Goal: Information Seeking & Learning: Learn about a topic

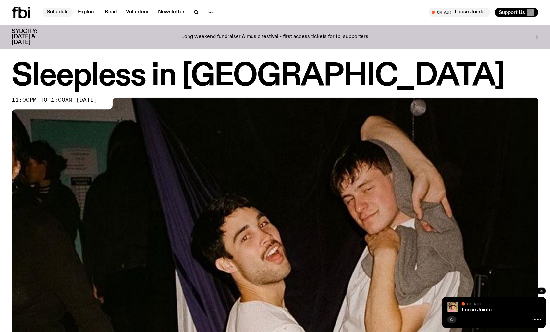
click at [57, 12] on link "Schedule" at bounding box center [58, 12] width 30 height 9
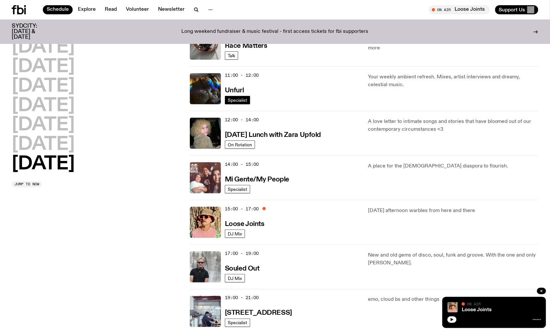
scroll to position [321, 0]
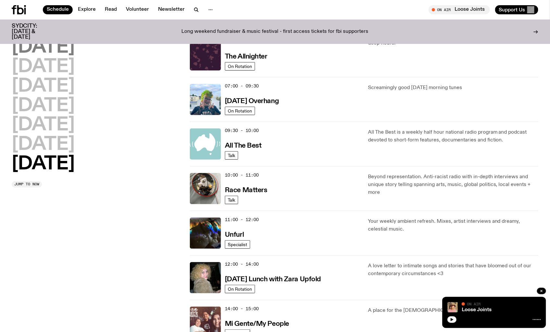
click at [44, 50] on h2 "[DATE]" at bounding box center [43, 47] width 63 height 18
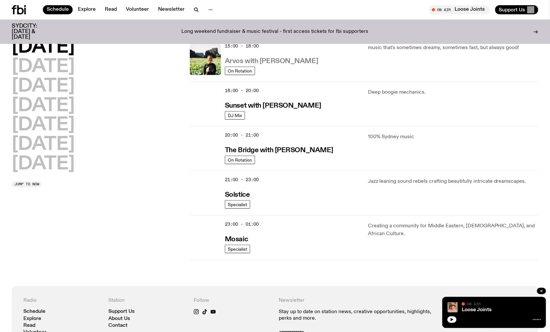
scroll to position [252, 0]
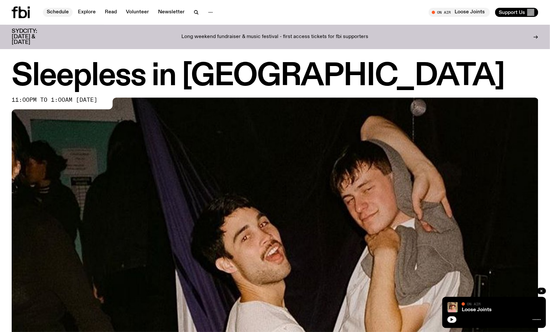
click at [69, 13] on link "Schedule" at bounding box center [58, 12] width 30 height 9
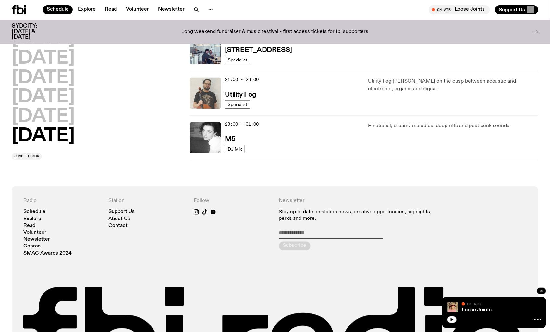
scroll to position [392, 0]
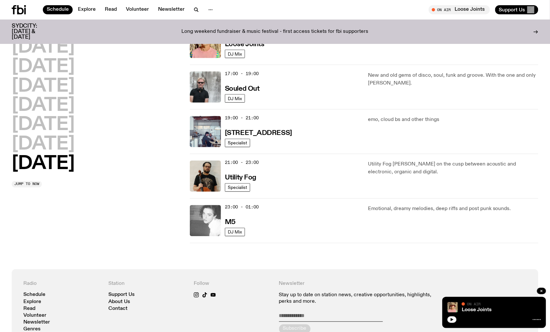
click at [211, 227] on img at bounding box center [205, 220] width 31 height 31
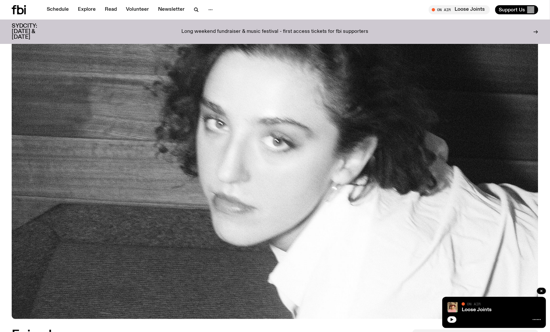
scroll to position [248, 0]
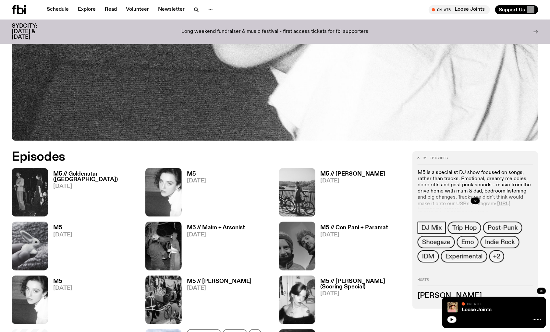
click at [230, 9] on div "Schedule Explore Read Volunteer Newsletter" at bounding box center [142, 9] width 261 height 9
click at [194, 7] on icon "button" at bounding box center [197, 10] width 8 height 8
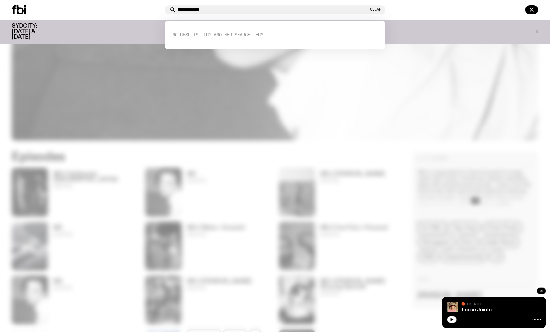
type input "**********"
